Goal: Task Accomplishment & Management: Complete application form

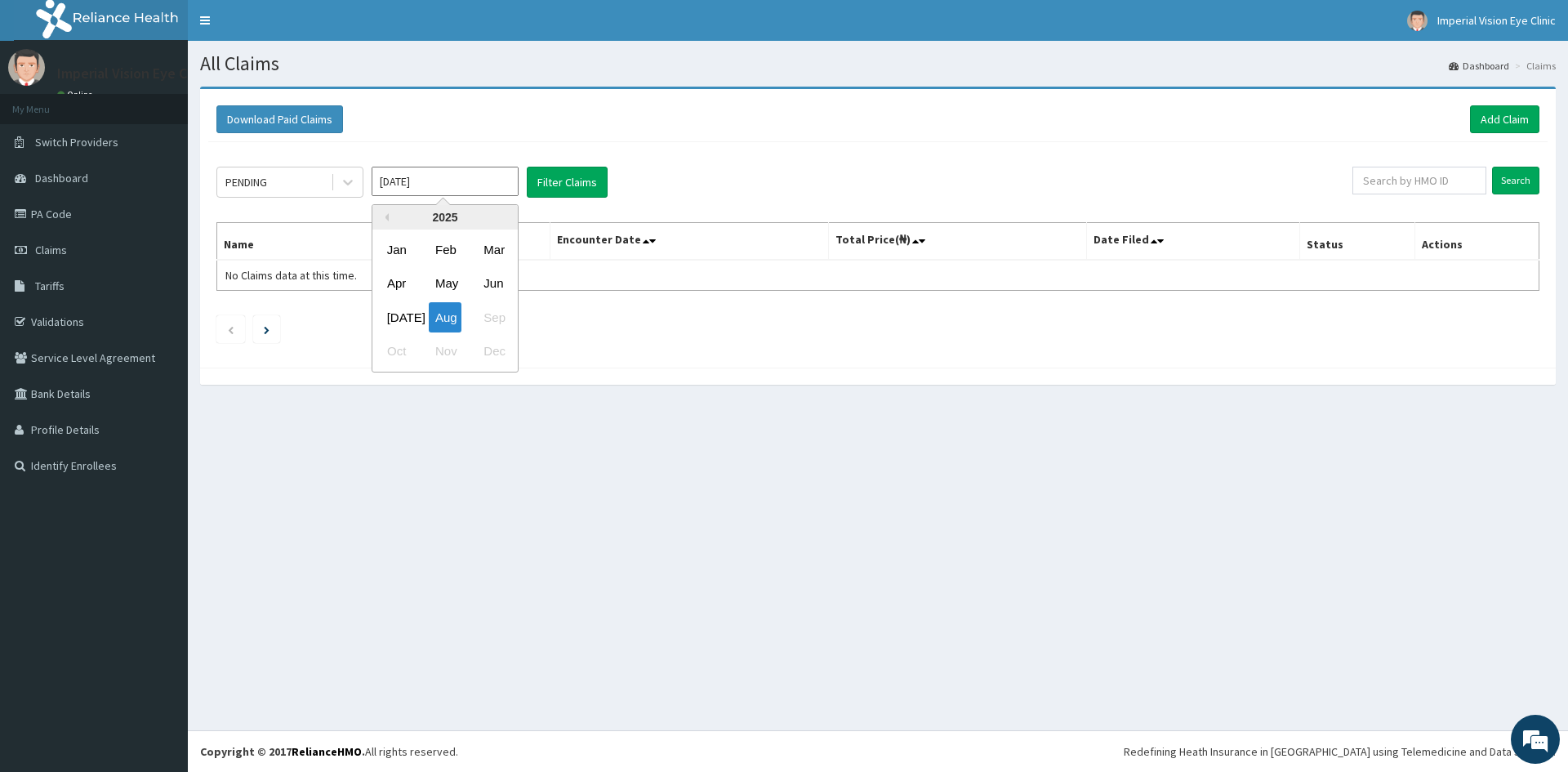
click at [428, 184] on input "[DATE]" at bounding box center [445, 181] width 147 height 29
click at [400, 322] on div "Jul" at bounding box center [397, 317] width 33 height 30
click at [347, 185] on icon at bounding box center [348, 183] width 10 height 6
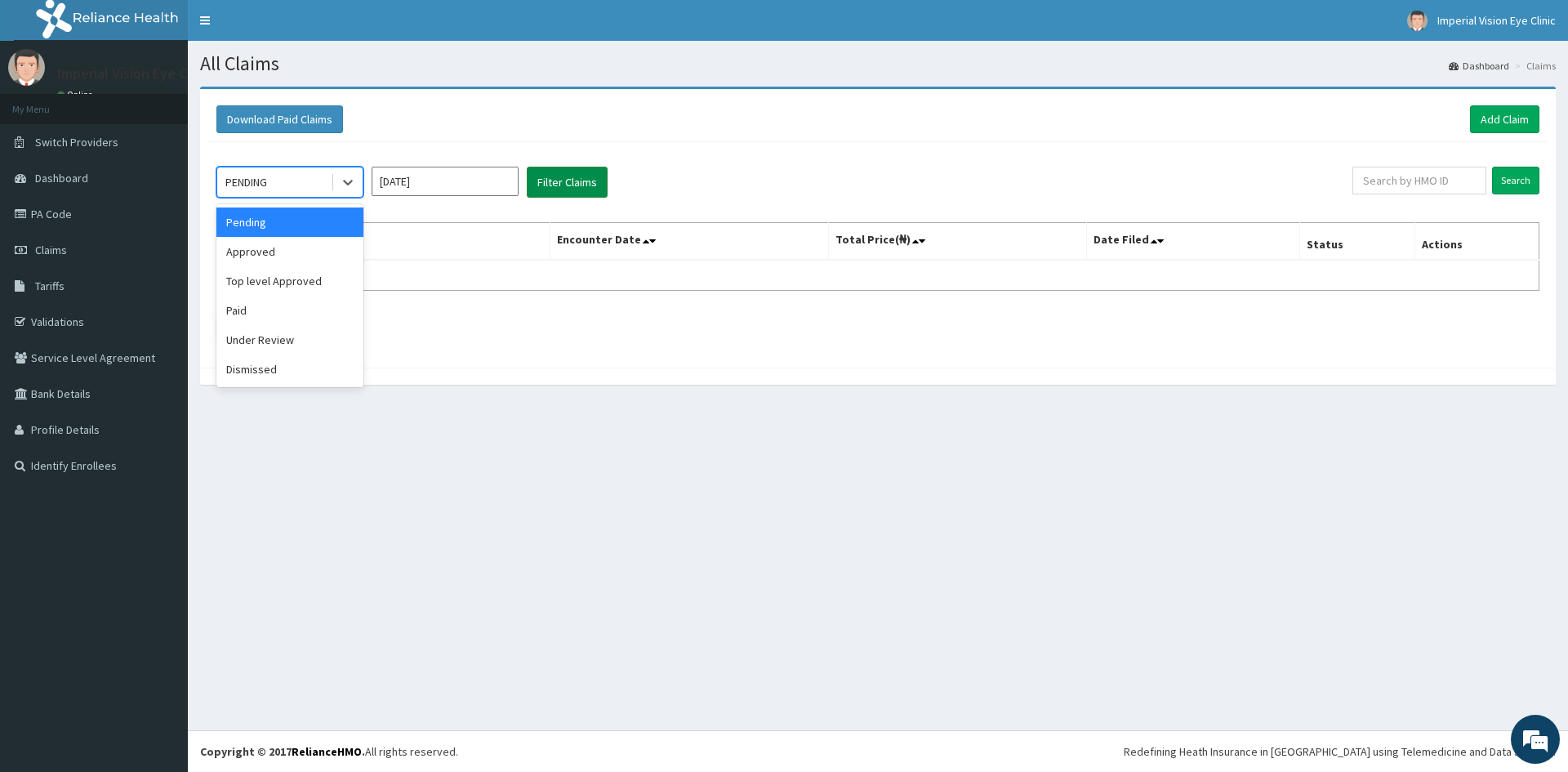
click at [536, 179] on button "Filter Claims" at bounding box center [567, 182] width 81 height 31
click at [541, 178] on button "Filter Claims" at bounding box center [567, 182] width 81 height 31
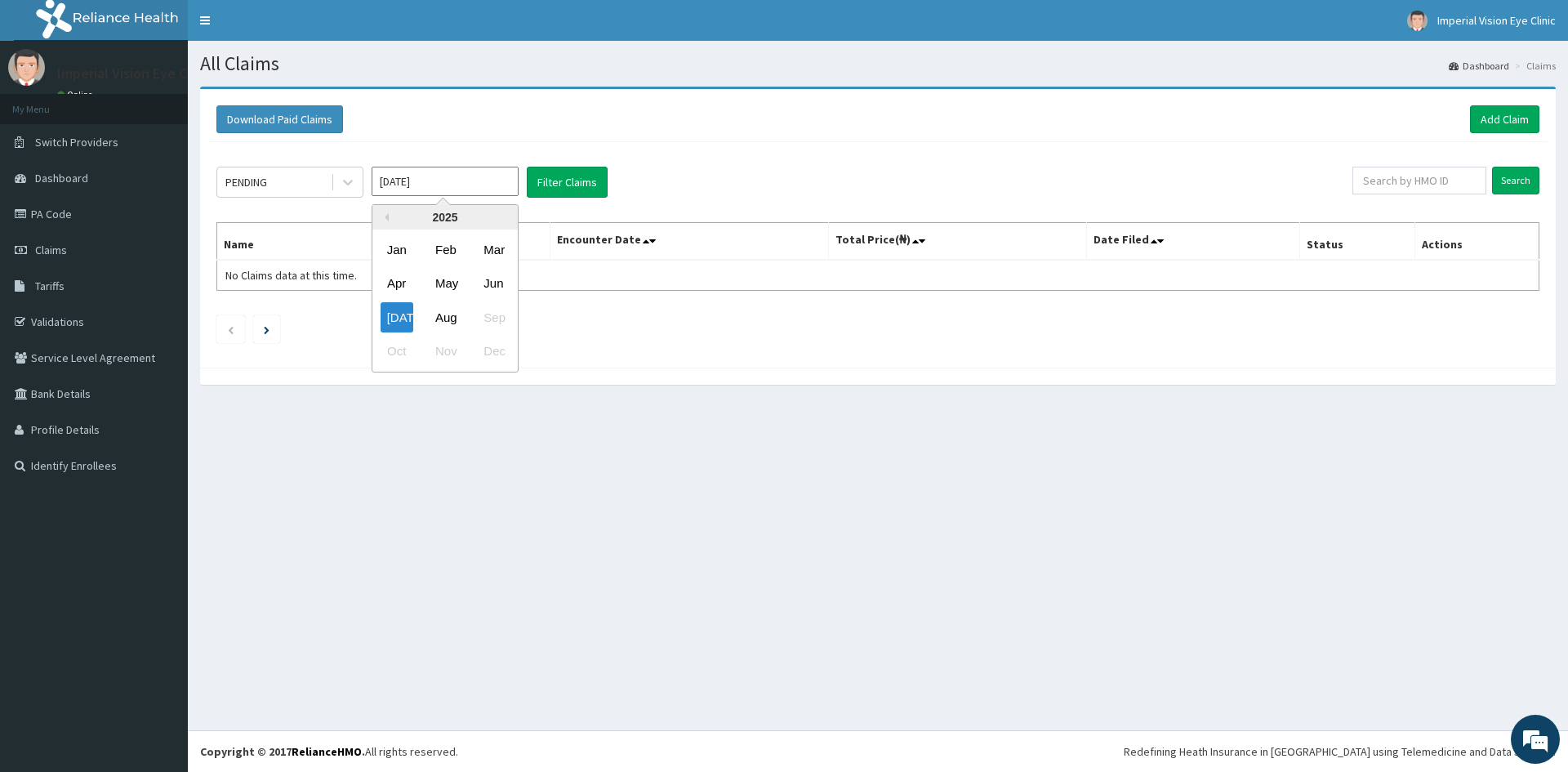
click at [439, 186] on input "Jul 2025" at bounding box center [445, 181] width 147 height 29
click at [444, 306] on div "Aug" at bounding box center [445, 317] width 33 height 30
type input "Aug 2025"
click at [564, 187] on button "Filter Claims" at bounding box center [567, 182] width 81 height 31
click at [1512, 110] on link "Add Claim" at bounding box center [1504, 120] width 69 height 28
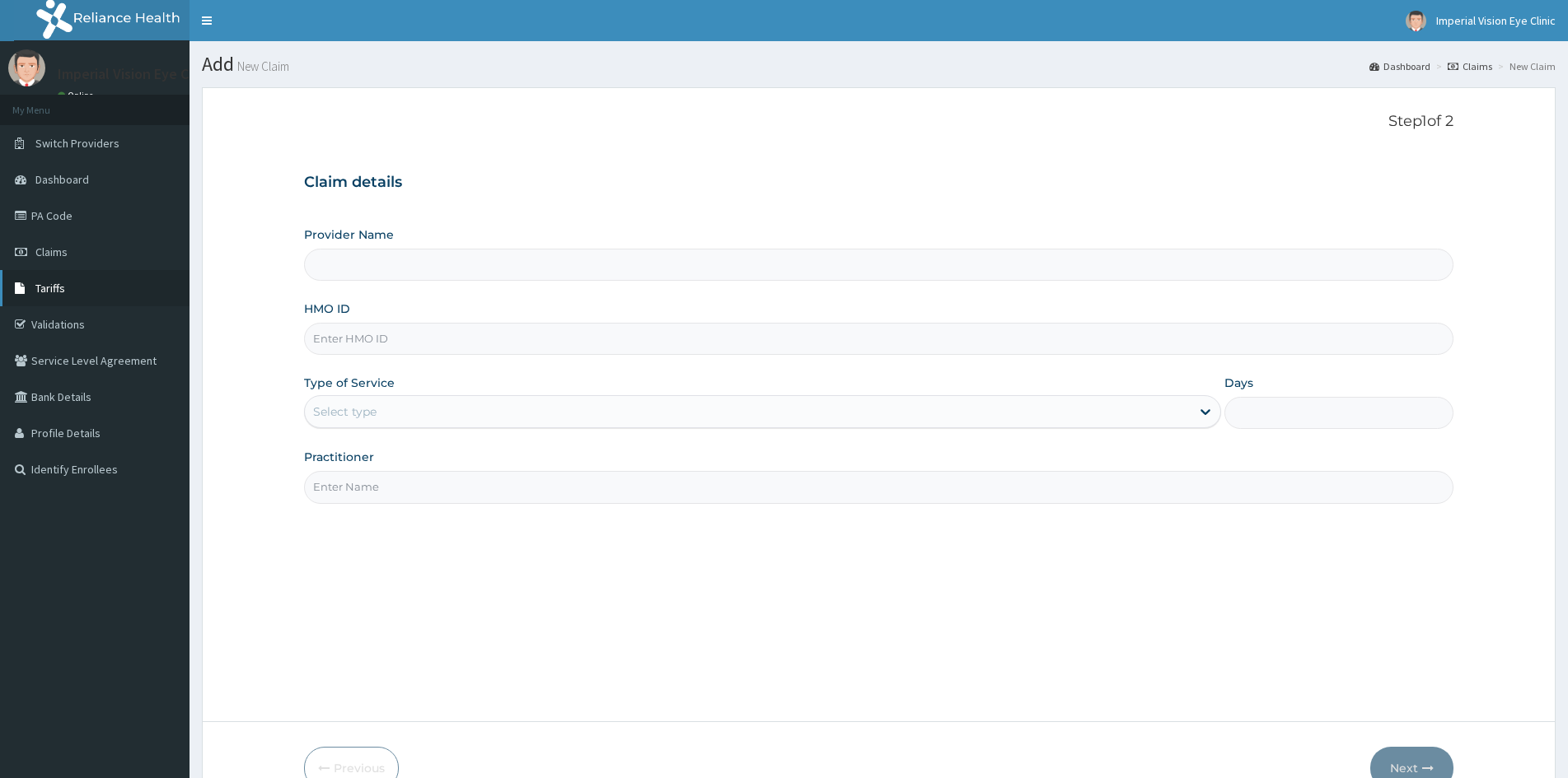
type input "Imperial Vision Eye Clinic"
